Goal: Information Seeking & Learning: Learn about a topic

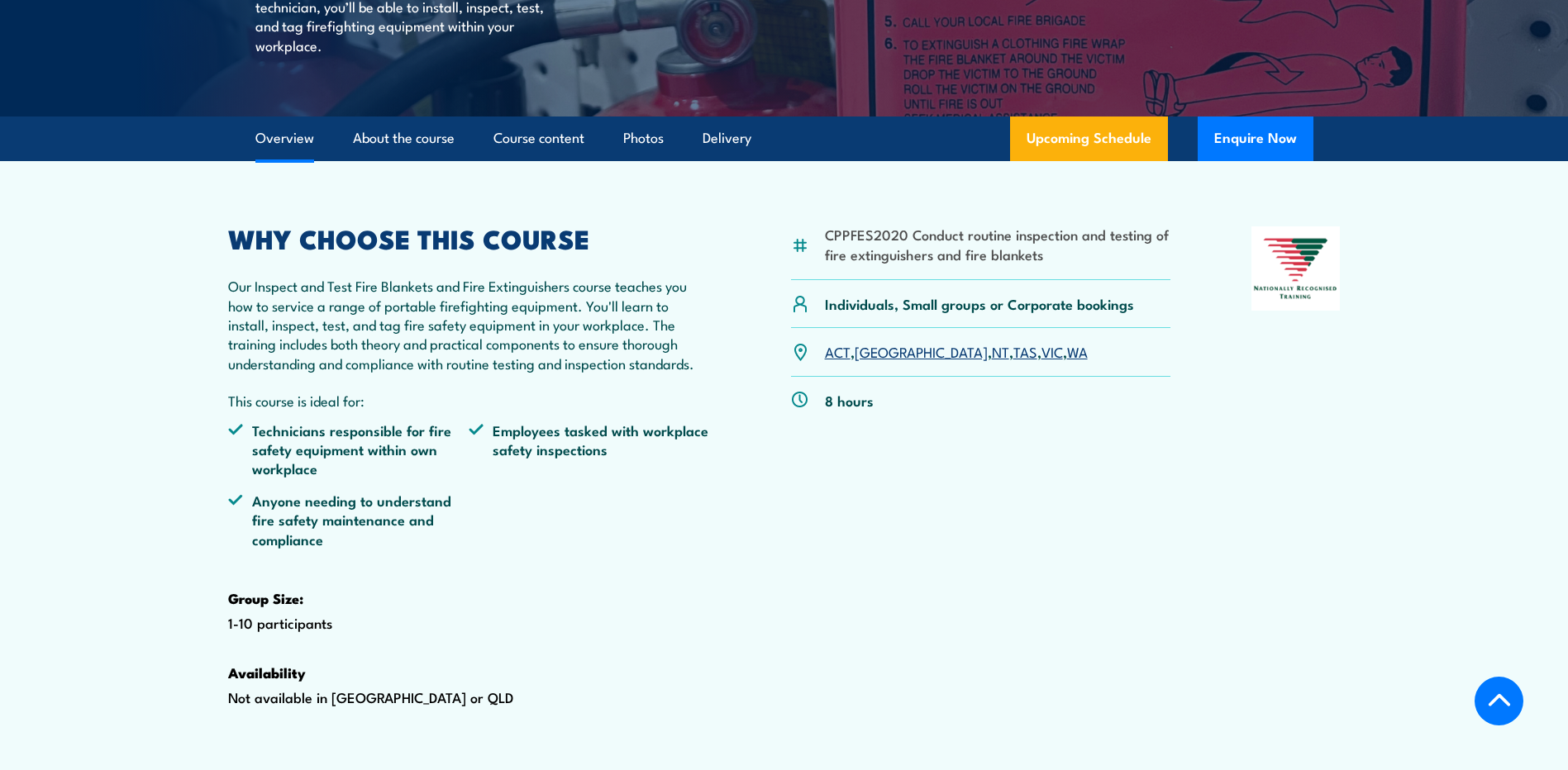
scroll to position [496, 0]
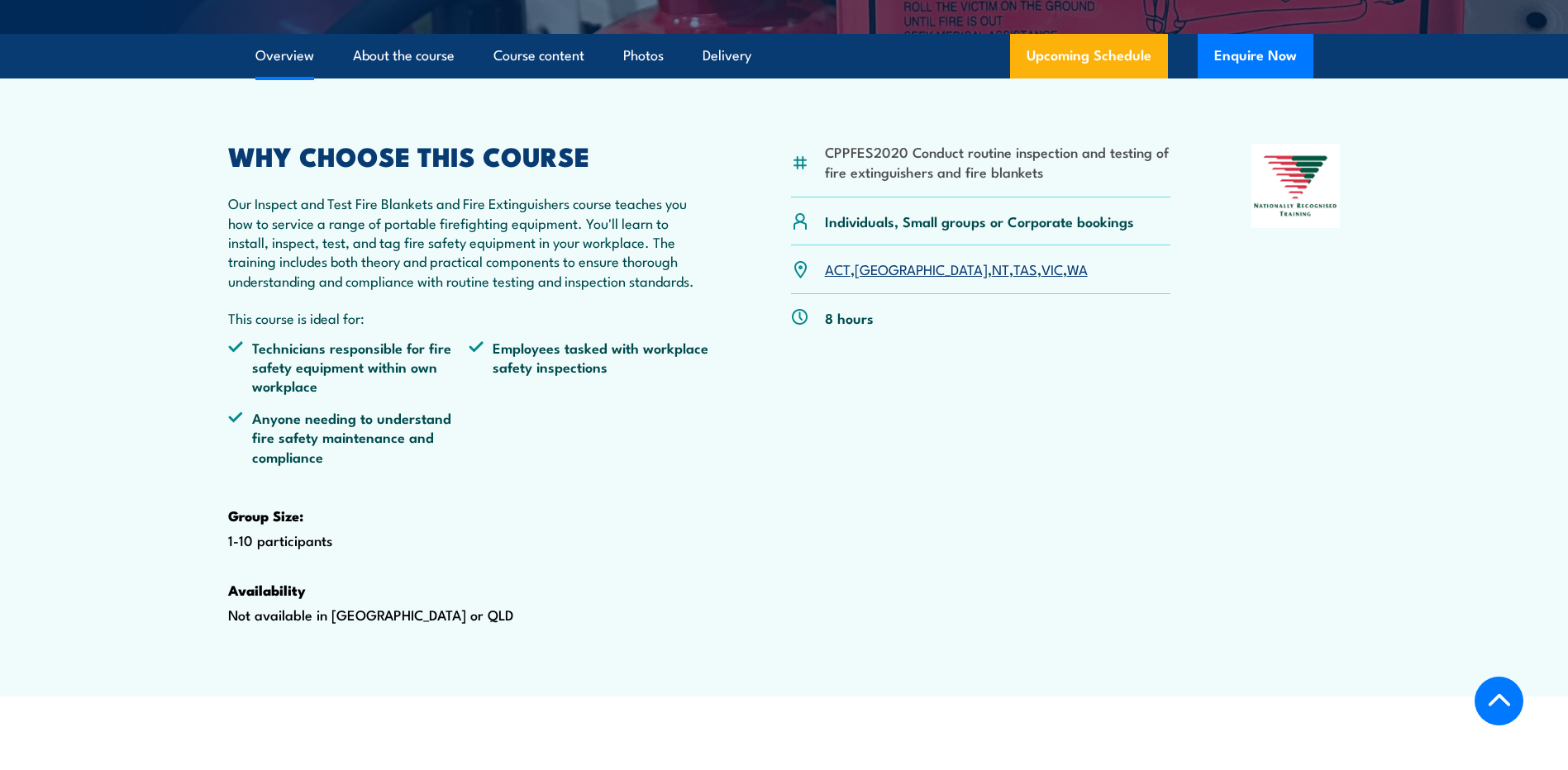
click at [870, 279] on link "[GEOGRAPHIC_DATA]" at bounding box center [921, 268] width 133 height 20
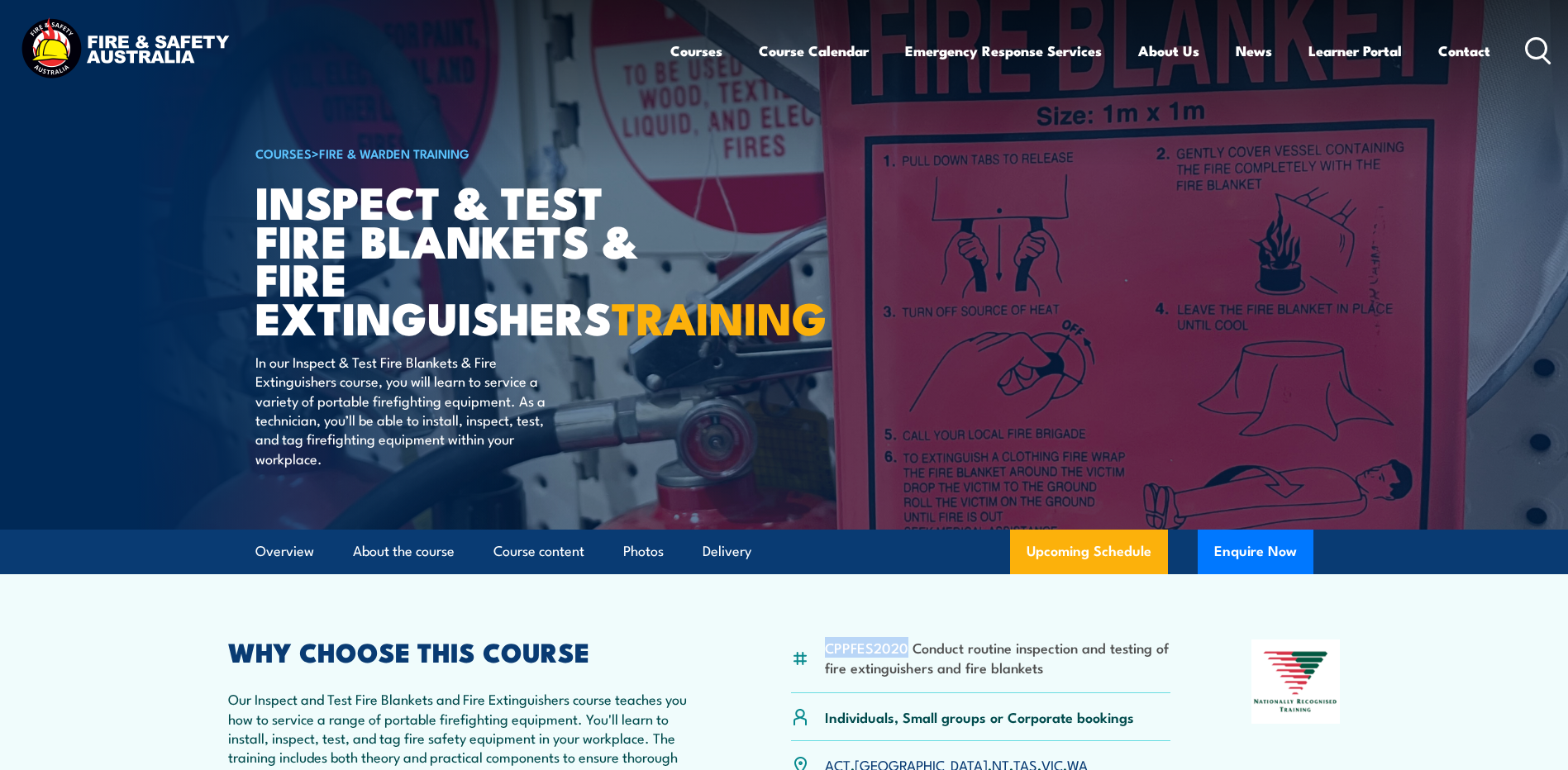
drag, startPoint x: 825, startPoint y: 684, endPoint x: 903, endPoint y: 687, distance: 78.1
click at [903, 677] on li "CPPFES2020 Conduct routine inspection and testing of fire extinguishers and fir…" at bounding box center [999, 657] width 346 height 39
copy li "CPPFES2020"
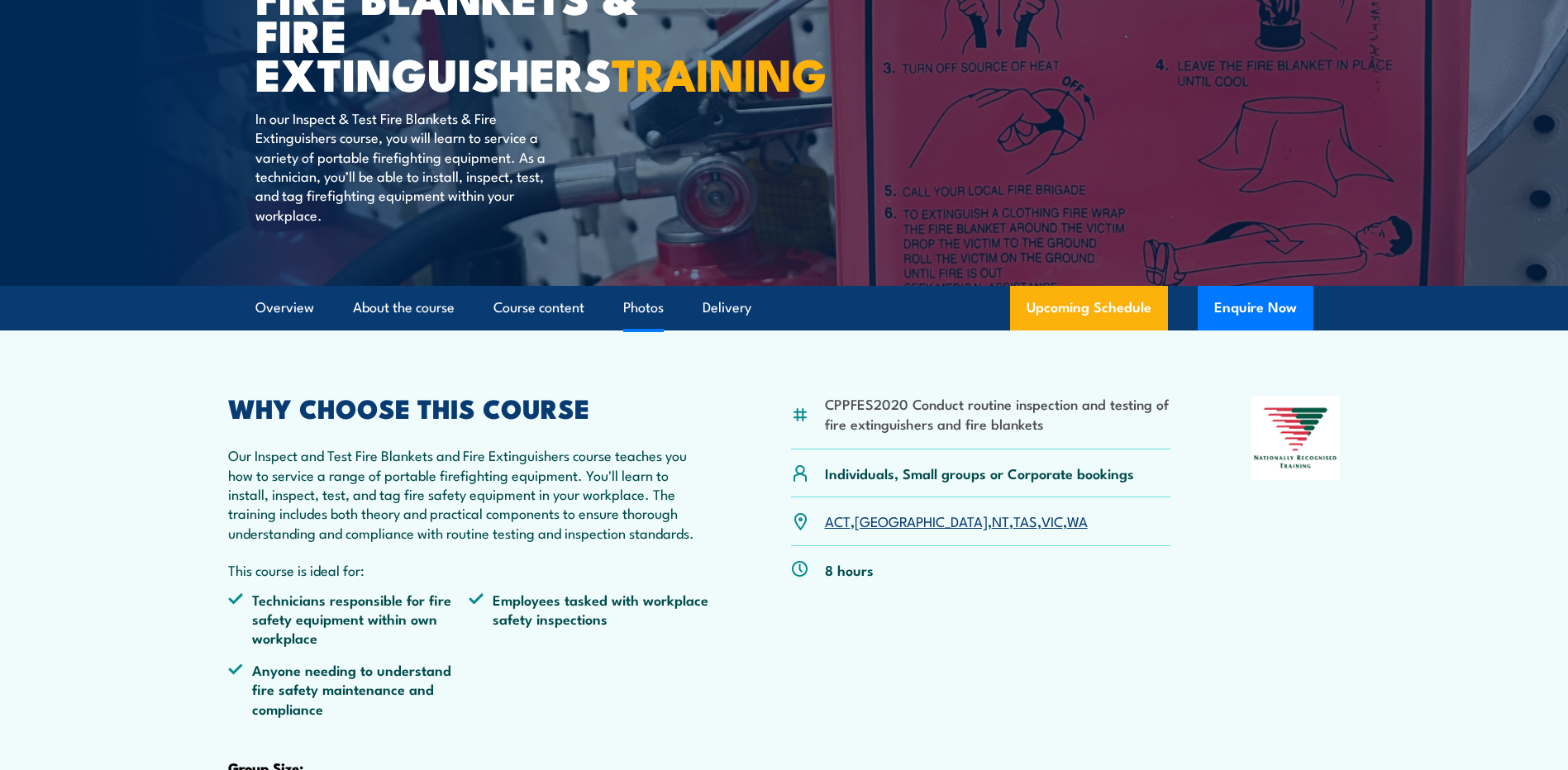
scroll to position [248, 0]
